Goal: Transaction & Acquisition: Purchase product/service

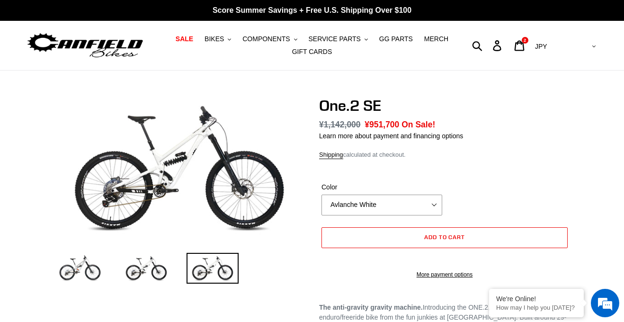
select select "highest-rating"
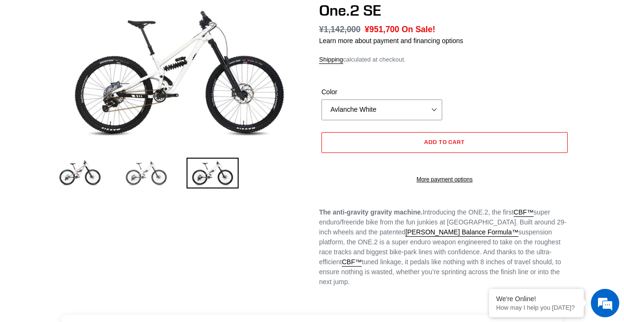
click at [147, 177] on img at bounding box center [146, 173] width 52 height 31
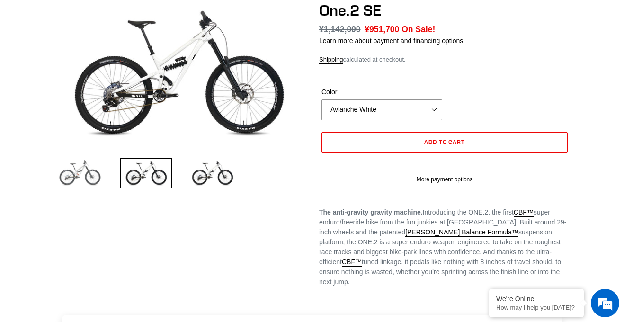
click at [97, 176] on img at bounding box center [80, 173] width 52 height 31
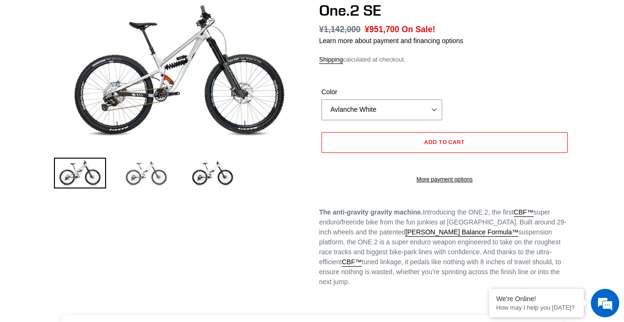
click at [142, 167] on img at bounding box center [146, 173] width 52 height 31
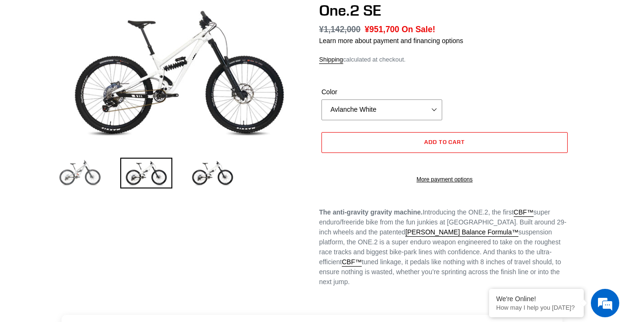
click at [88, 175] on img at bounding box center [80, 173] width 52 height 31
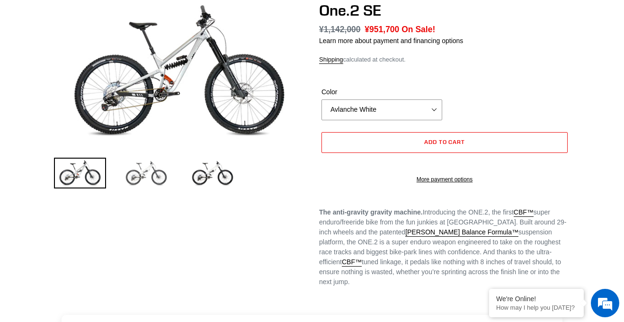
click at [129, 175] on img at bounding box center [146, 173] width 52 height 31
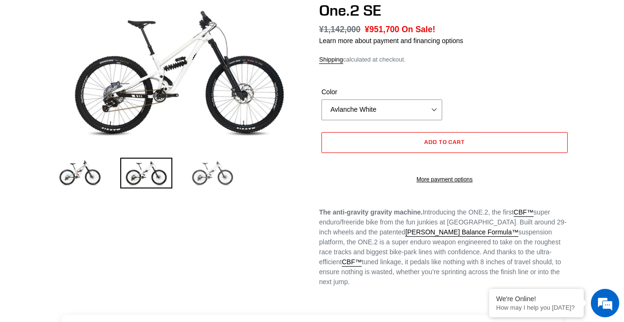
click at [198, 188] on img at bounding box center [212, 173] width 52 height 31
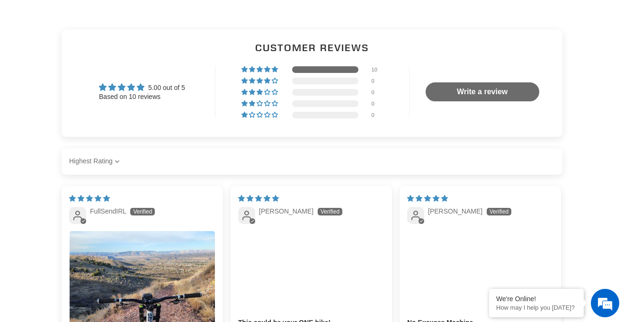
scroll to position [381, 0]
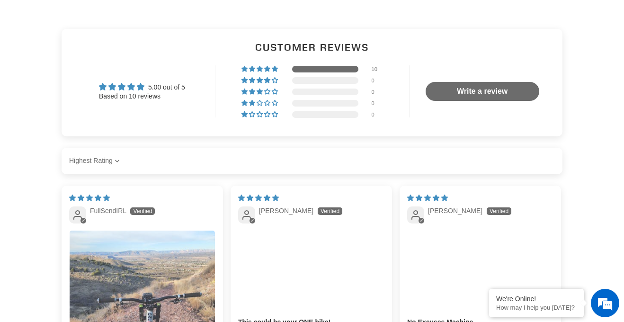
click at [177, 266] on img "Link to user picture 1" at bounding box center [142, 303] width 145 height 145
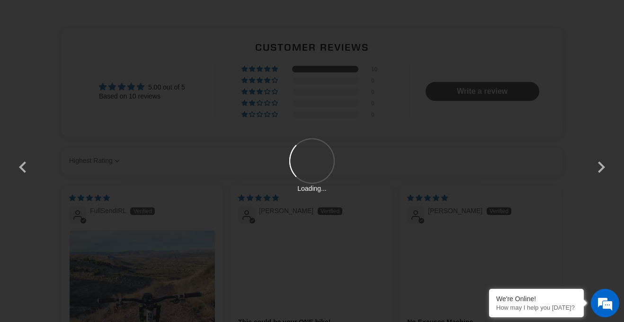
scroll to position [0, 0]
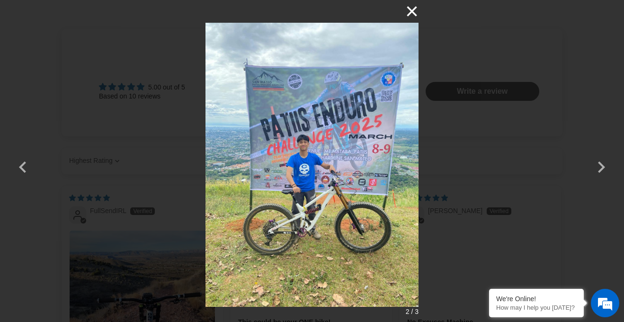
click at [413, 14] on button "×" at bounding box center [407, 11] width 23 height 23
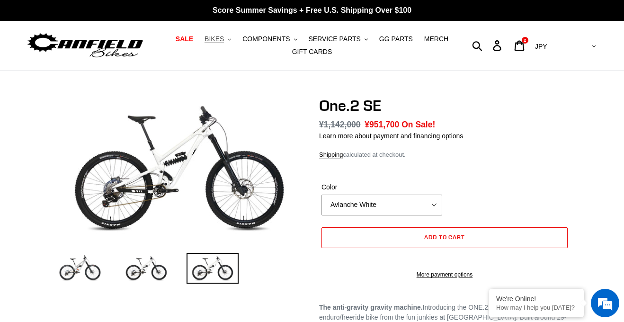
click at [224, 35] on span "BIKES" at bounding box center [213, 39] width 19 height 8
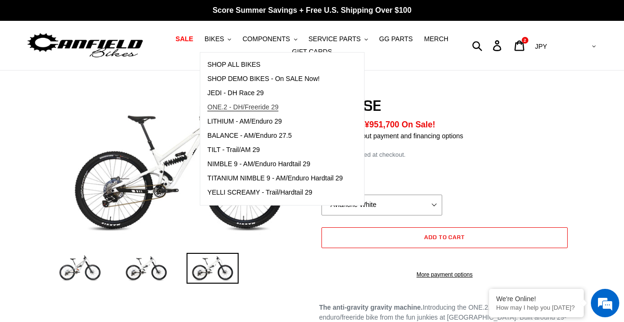
click at [271, 110] on span "ONE.2 - DH/Freeride 29" at bounding box center [242, 107] width 71 height 8
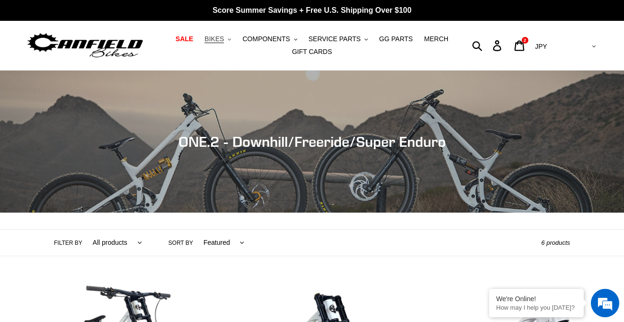
click at [224, 40] on span "BIKES" at bounding box center [213, 39] width 19 height 8
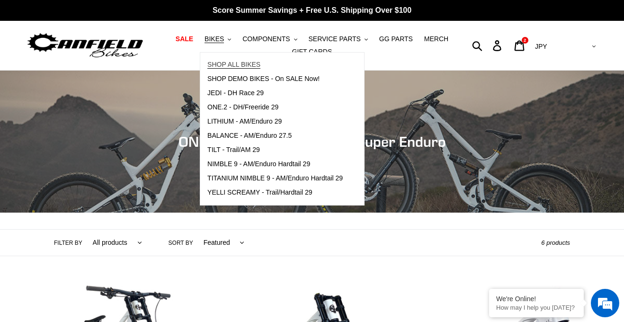
click at [279, 63] on link "SHOP ALL BIKES" at bounding box center [275, 65] width 150 height 14
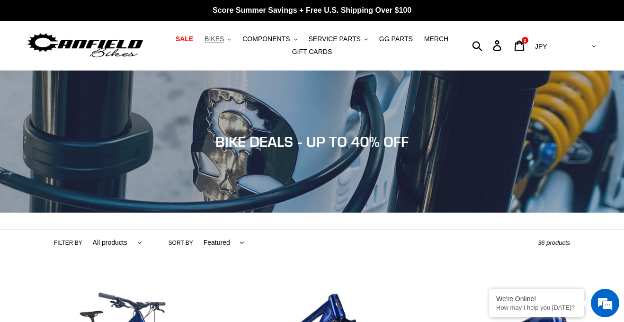
click at [216, 42] on span "BIKES" at bounding box center [213, 39] width 19 height 8
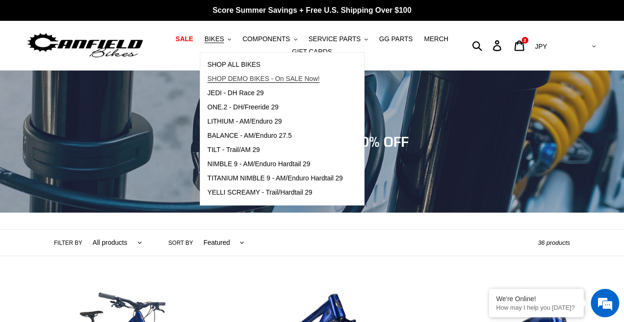
click at [300, 79] on span "SHOP DEMO BIKES - On SALE Now!" at bounding box center [263, 79] width 112 height 8
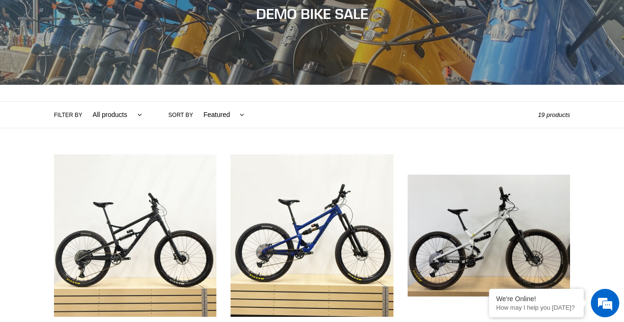
scroll to position [130, 0]
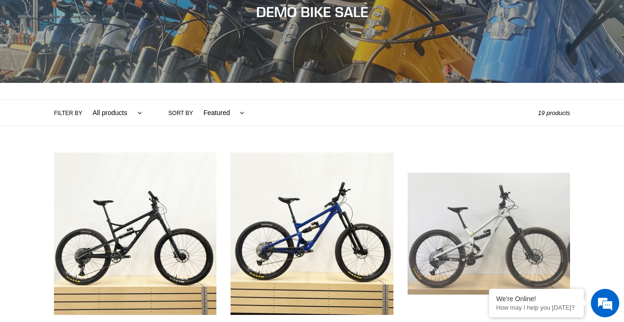
click at [511, 224] on link "DEMO BIKE: One.2 - White- MED (Complete Bike) #51" at bounding box center [489, 256] width 162 height 209
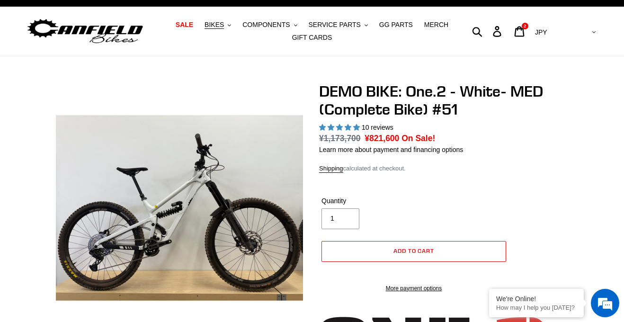
select select "highest-rating"
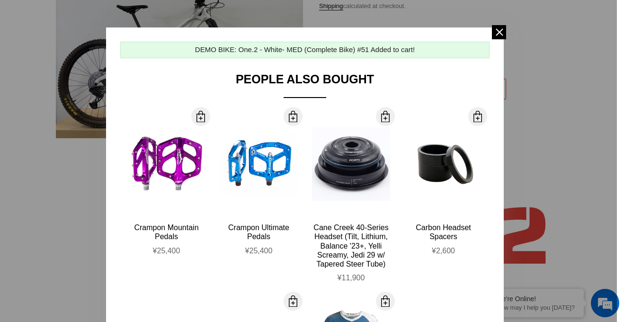
scroll to position [134, 0]
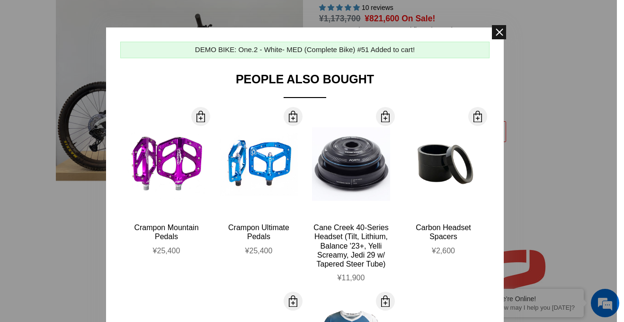
click at [497, 36] on span at bounding box center [499, 32] width 14 height 14
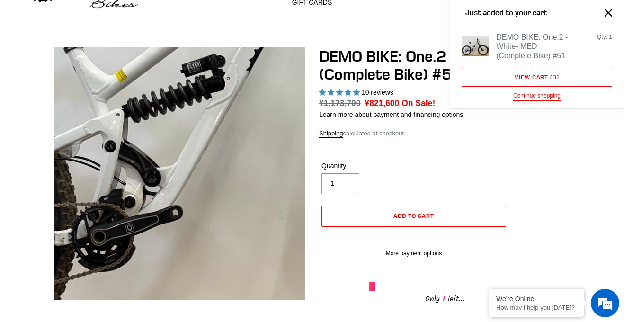
scroll to position [49, 0]
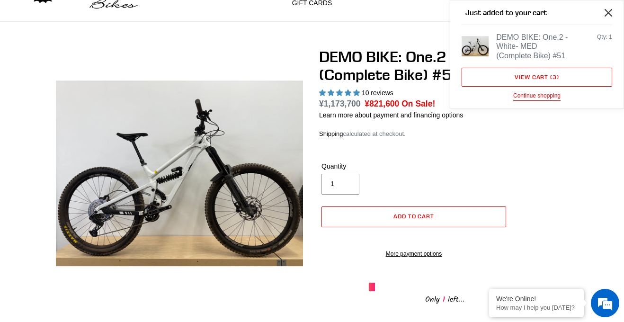
click at [608, 6] on button "Close" at bounding box center [608, 12] width 21 height 21
